Goal: Navigation & Orientation: Find specific page/section

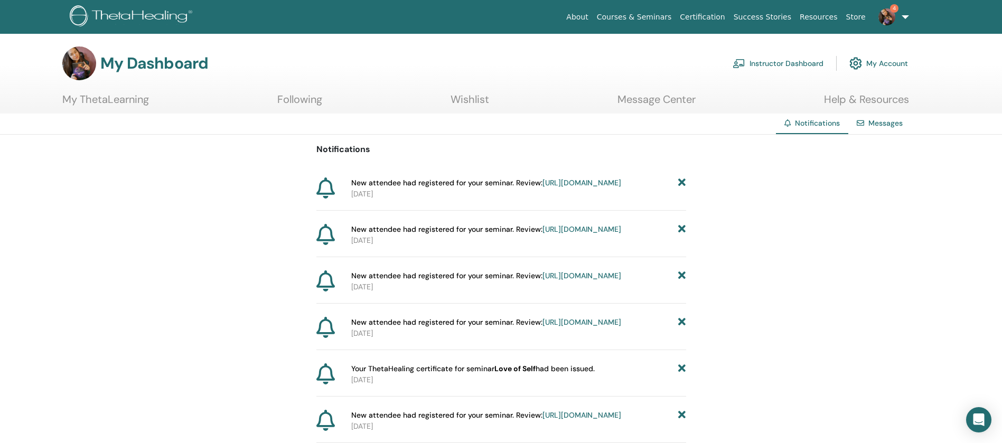
click at [884, 16] on img at bounding box center [886, 16] width 17 height 17
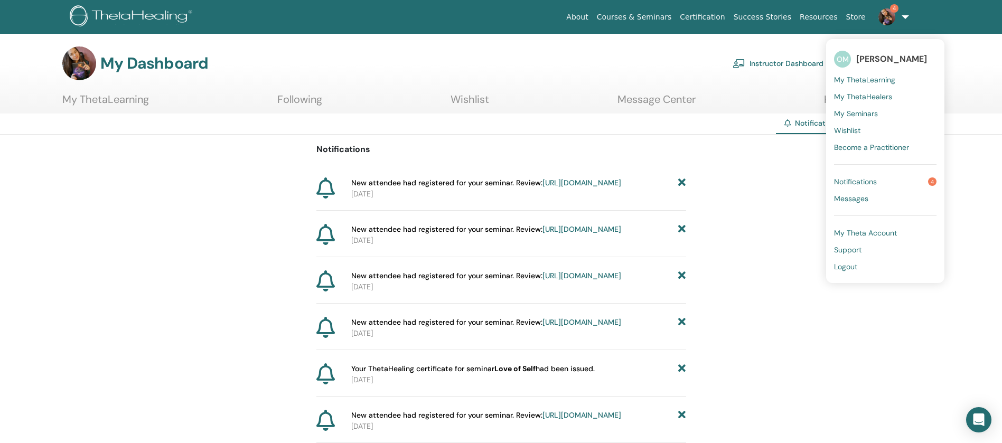
click at [865, 177] on span "Notifications" at bounding box center [855, 182] width 43 height 10
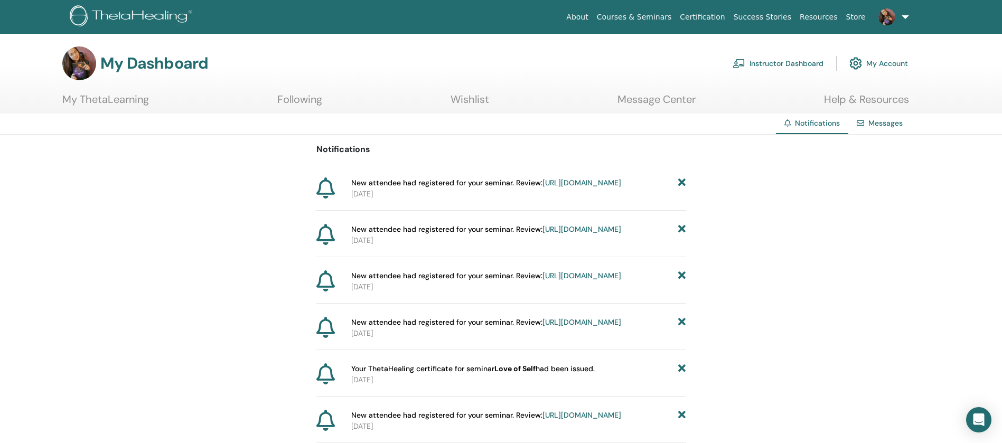
click at [769, 62] on link "Instructor Dashboard" at bounding box center [778, 63] width 91 height 23
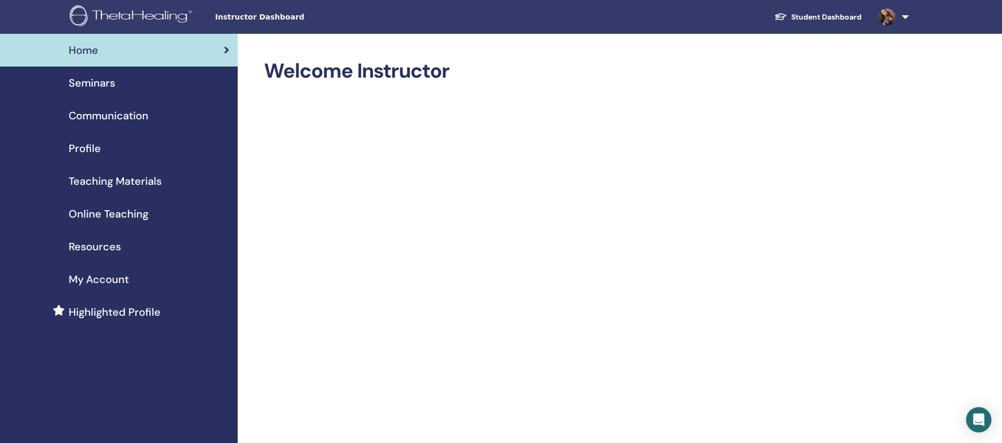
click at [182, 91] on link "Seminars" at bounding box center [119, 83] width 238 height 33
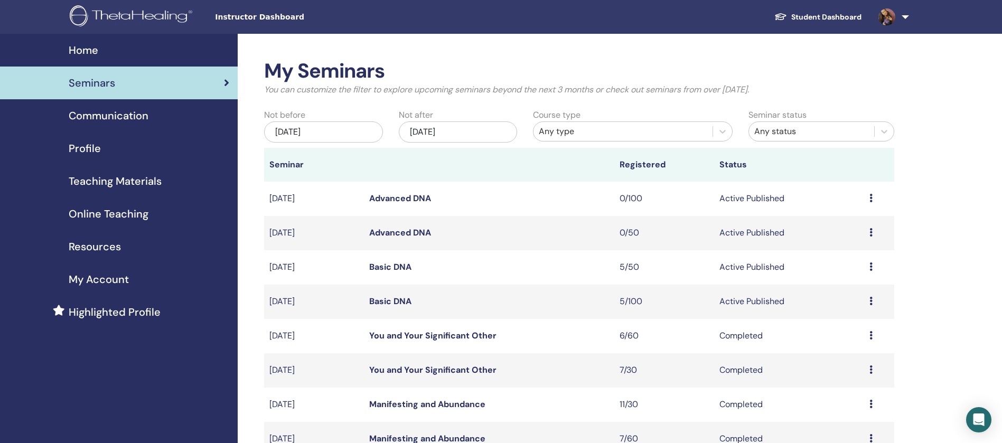
click at [123, 114] on span "Communication" at bounding box center [109, 116] width 80 height 16
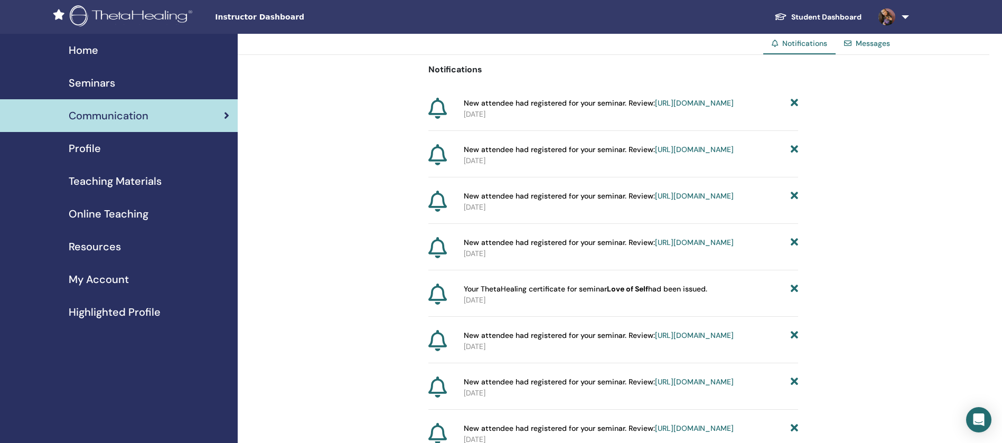
click at [130, 154] on div "Profile" at bounding box center [118, 149] width 221 height 16
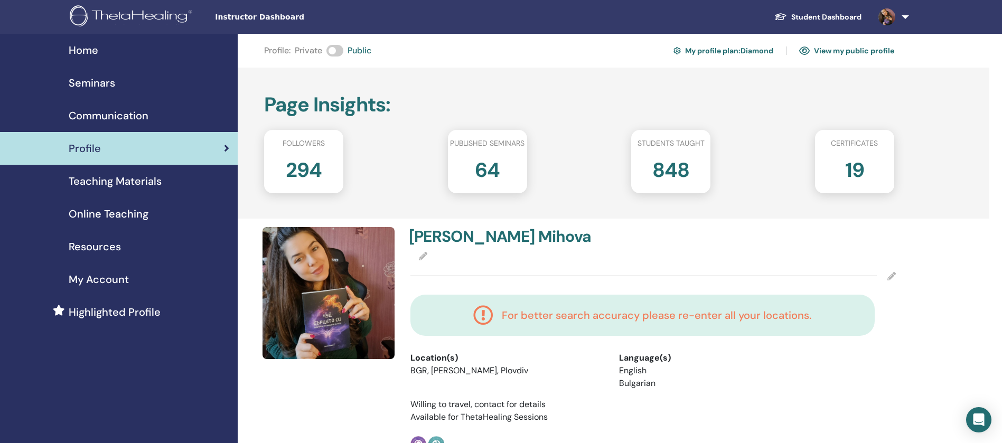
click at [852, 46] on link "View my public profile" at bounding box center [846, 50] width 95 height 17
